Goal: Information Seeking & Learning: Learn about a topic

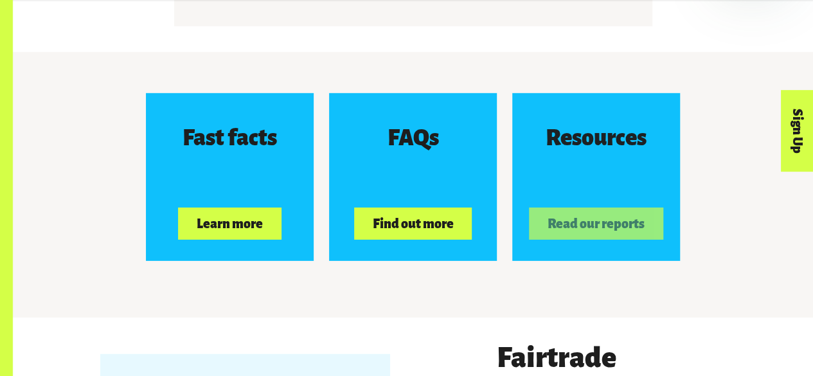
scroll to position [1922, 0]
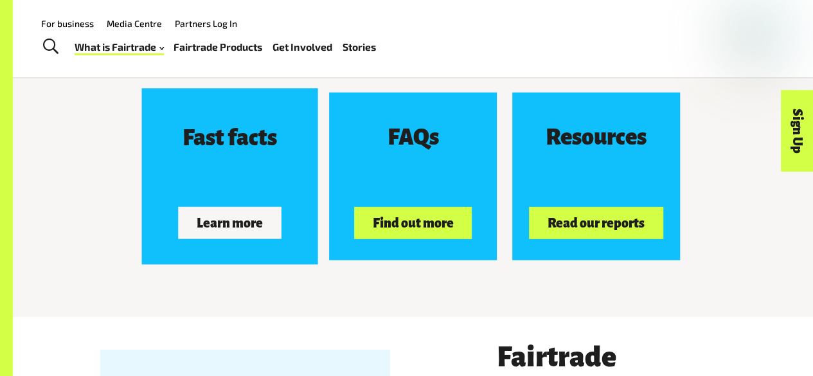
click at [211, 226] on button "Learn more" at bounding box center [230, 222] width 103 height 32
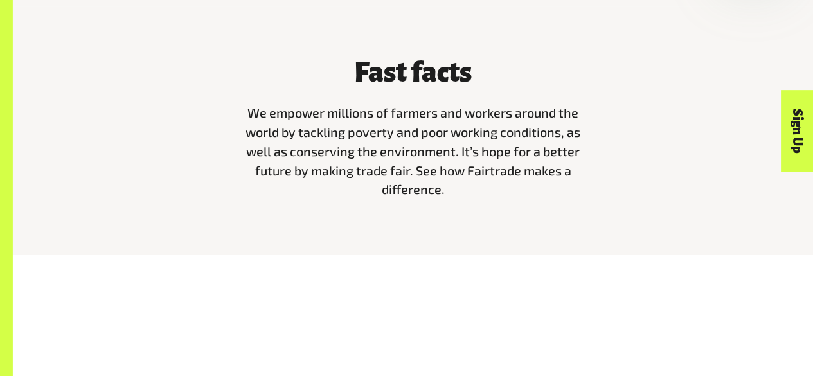
scroll to position [364, 0]
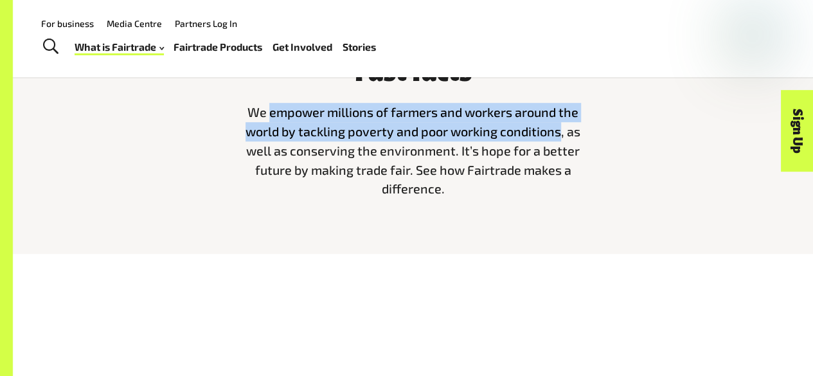
drag, startPoint x: 270, startPoint y: 118, endPoint x: 562, endPoint y: 128, distance: 292.6
click at [562, 128] on span "We empower millions of farmers and workers around the world by tackling poverty…" at bounding box center [413, 150] width 335 height 92
copy span "empower millions of farmers and workers around the world by tackling poverty an…"
